Goal: Task Accomplishment & Management: Complete application form

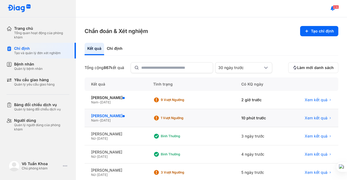
click at [117, 115] on div "[PERSON_NAME]" at bounding box center [115, 116] width 49 height 5
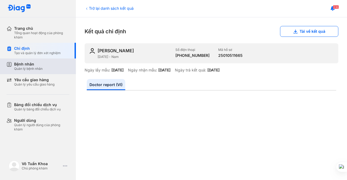
click at [31, 68] on div "Quản lý bệnh nhân" at bounding box center [28, 69] width 28 height 4
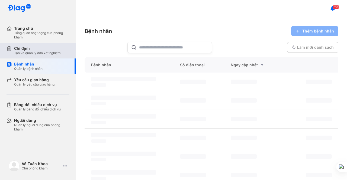
click at [36, 51] on div "Tạo và quản lý đơn xét nghiệm" at bounding box center [37, 53] width 47 height 4
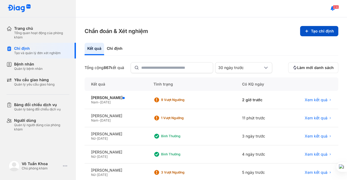
click at [305, 31] on icon at bounding box center [306, 31] width 4 height 4
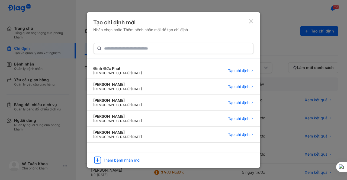
click at [108, 159] on div "Thêm bệnh nhân mới" at bounding box center [121, 160] width 37 height 5
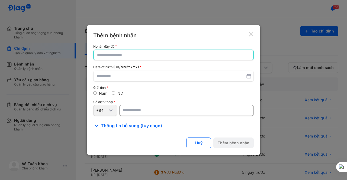
click at [139, 56] on input "text" at bounding box center [173, 55] width 153 height 10
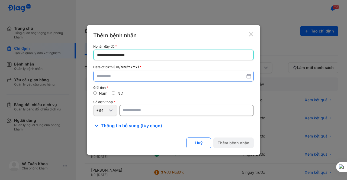
type input "**********"
click at [116, 76] on input "text" at bounding box center [173, 77] width 153 height 10
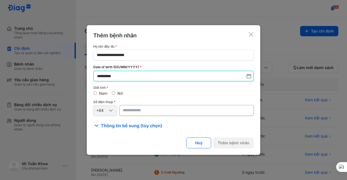
type input "**********"
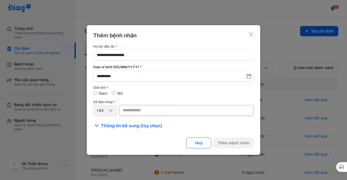
click at [130, 112] on input "number" at bounding box center [186, 110] width 134 height 11
type input "**********"
click at [229, 143] on button "Thêm bệnh nhân" at bounding box center [233, 143] width 40 height 11
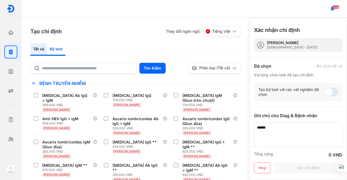
click at [57, 49] on div "Bộ test" at bounding box center [56, 49] width 18 height 12
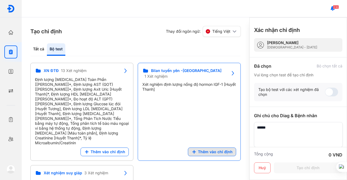
click at [205, 150] on span "Thêm vào chỉ định" at bounding box center [215, 152] width 35 height 5
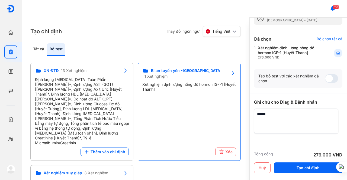
scroll to position [46, 0]
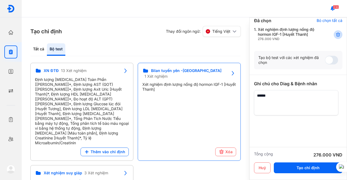
click at [335, 35] on icon at bounding box center [337, 34] width 5 height 5
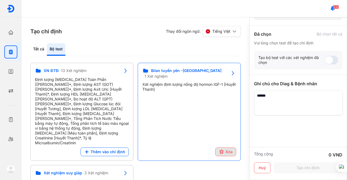
click at [222, 150] on use at bounding box center [222, 152] width 4 height 4
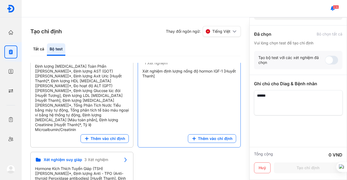
scroll to position [19, 0]
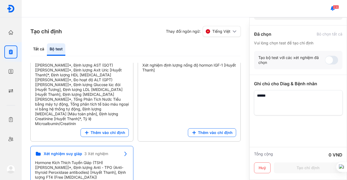
click at [118, 151] on div "Xét nghiệm suy giáp 3 Xét nghiệm" at bounding box center [77, 154] width 85 height 7
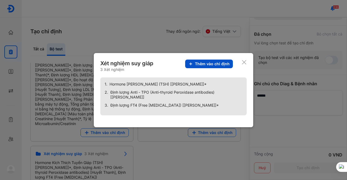
click at [203, 66] on span "Thêm vào chỉ định" at bounding box center [212, 64] width 35 height 5
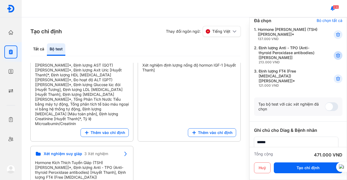
click at [336, 54] on use at bounding box center [338, 56] width 4 height 4
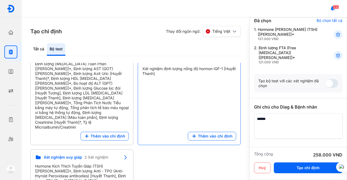
scroll to position [19, 0]
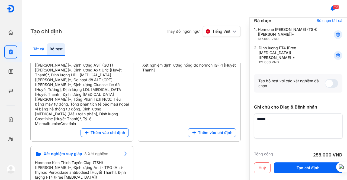
click at [42, 47] on div "Tất cả" at bounding box center [38, 49] width 17 height 12
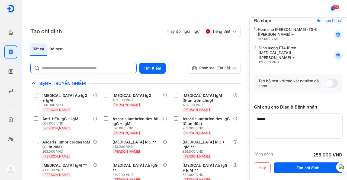
click at [66, 66] on input "text" at bounding box center [87, 68] width 91 height 10
type input "********"
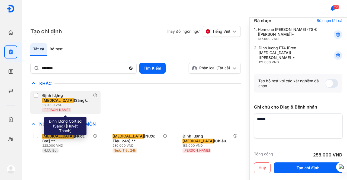
click at [33, 98] on div "Định lượng [MEDICAL_DATA] (Sáng) [[PERSON_NAME]] 183.000 VND [PERSON_NAME]" at bounding box center [65, 102] width 70 height 23
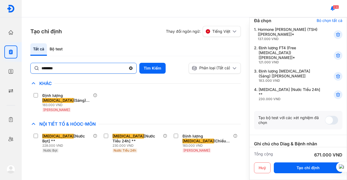
click at [131, 68] on use at bounding box center [131, 69] width 4 height 4
click at [126, 68] on input "********" at bounding box center [83, 68] width 85 height 10
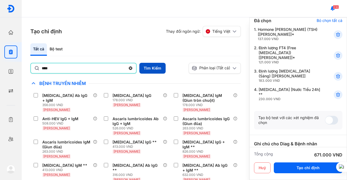
type input "****"
click at [149, 68] on button "Tìm Kiếm" at bounding box center [152, 68] width 26 height 11
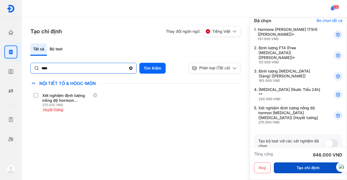
click at [292, 166] on button "Tạo chỉ định" at bounding box center [308, 168] width 69 height 11
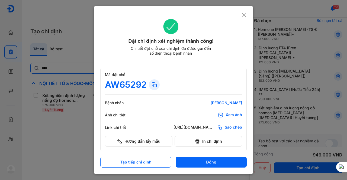
click at [245, 14] on use at bounding box center [244, 15] width 4 height 4
